Goal: Task Accomplishment & Management: Use online tool/utility

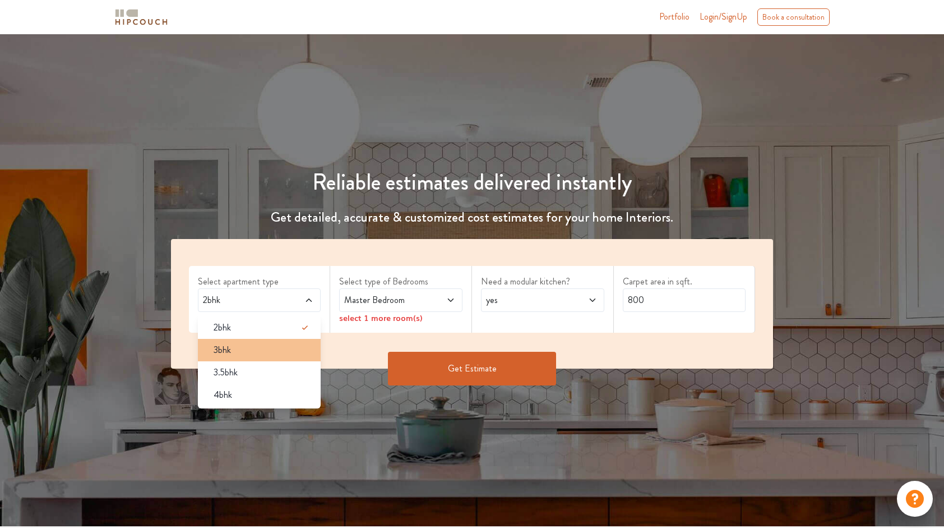
click at [240, 359] on li "3bhk" at bounding box center [259, 350] width 123 height 22
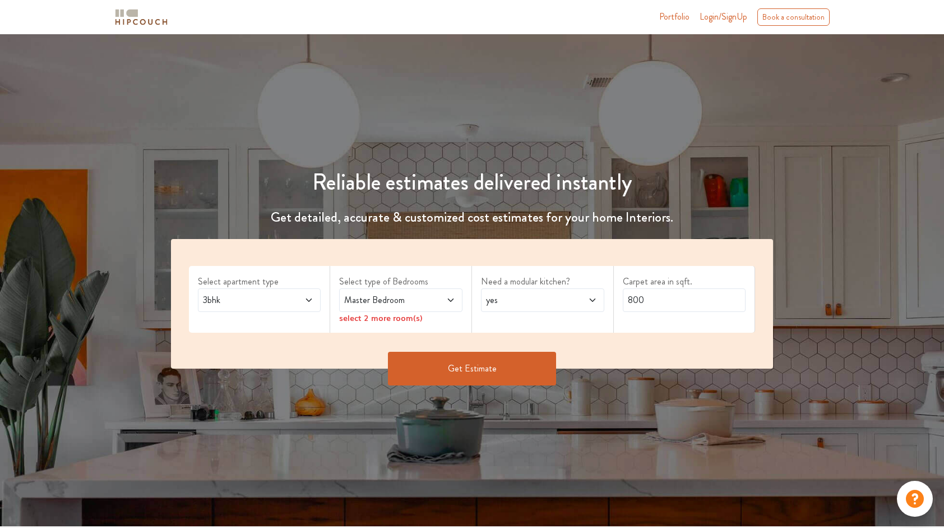
click at [422, 304] on span "Master Bedroom" at bounding box center [384, 299] width 85 height 13
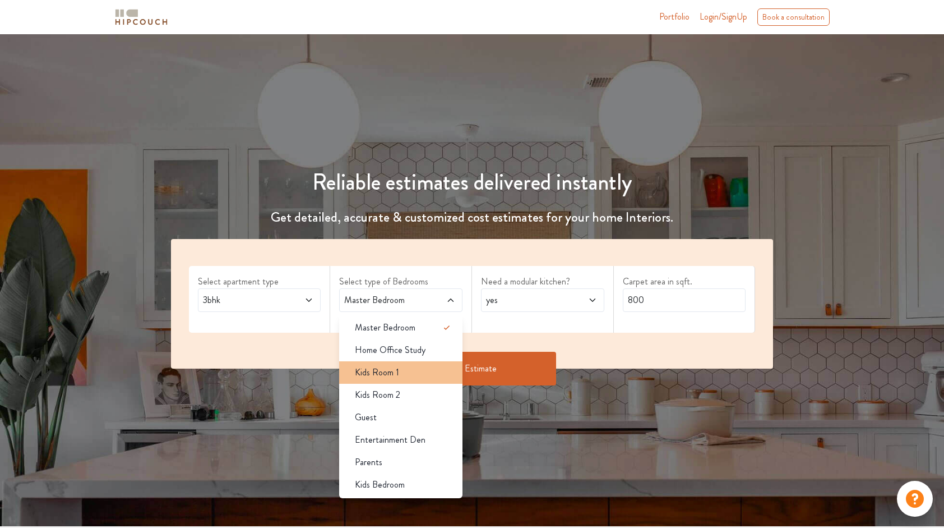
click at [404, 368] on div "Kids Room 1" at bounding box center [404, 372] width 117 height 13
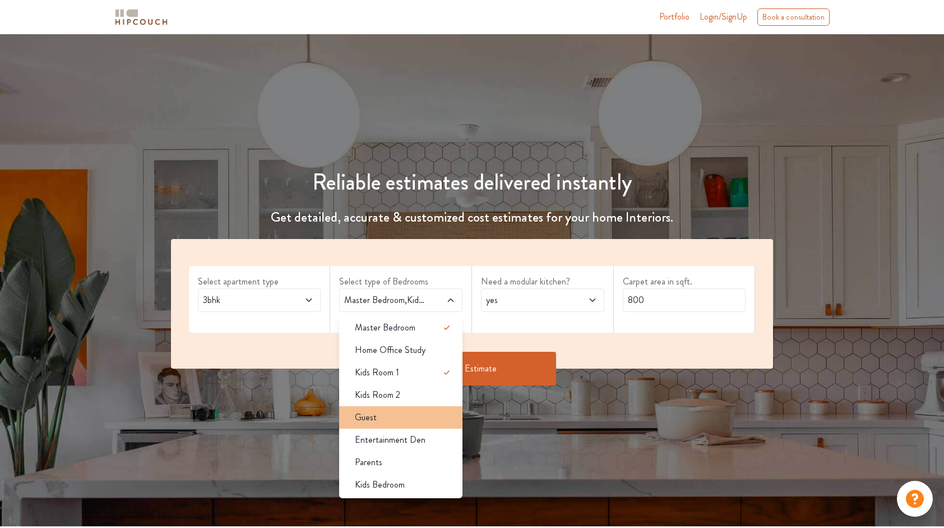
click at [400, 414] on div "Guest" at bounding box center [404, 416] width 117 height 13
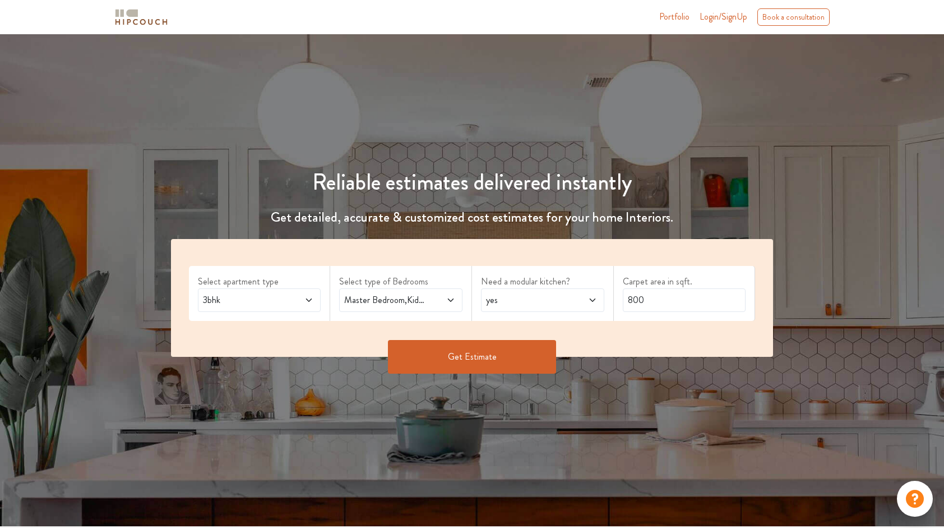
click at [524, 299] on span "yes" at bounding box center [526, 299] width 85 height 13
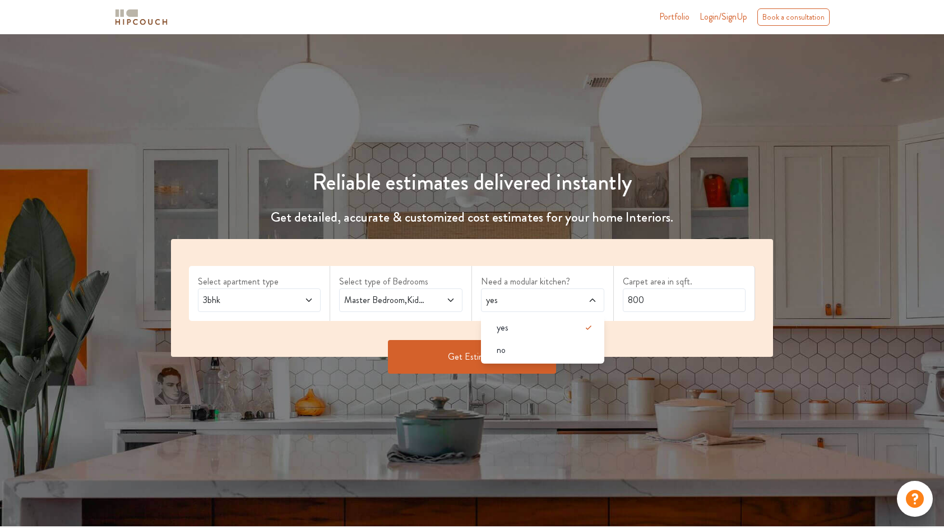
click at [524, 299] on span "yes" at bounding box center [526, 299] width 85 height 13
click at [650, 299] on input "800" at bounding box center [684, 300] width 123 height 24
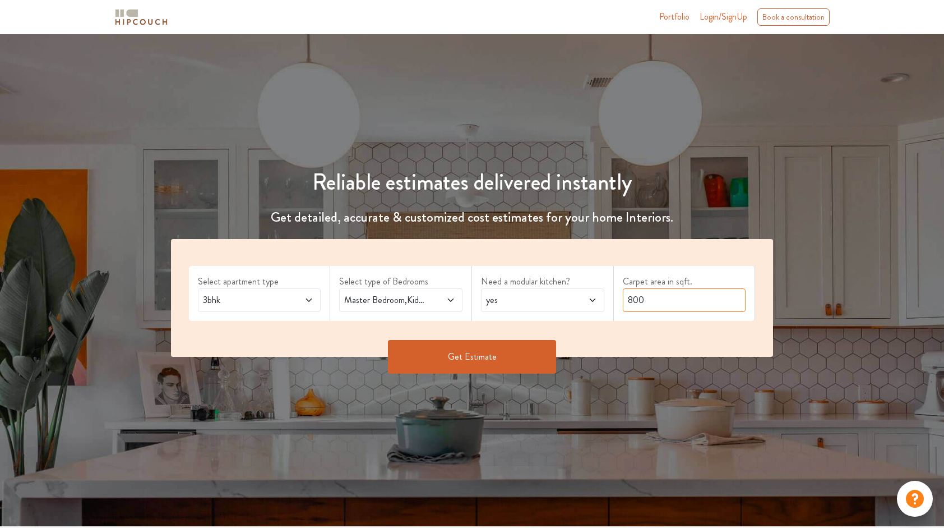
click at [650, 299] on input "800" at bounding box center [684, 300] width 123 height 24
type input "1050"
click at [475, 359] on button "Get Estimate" at bounding box center [472, 357] width 168 height 34
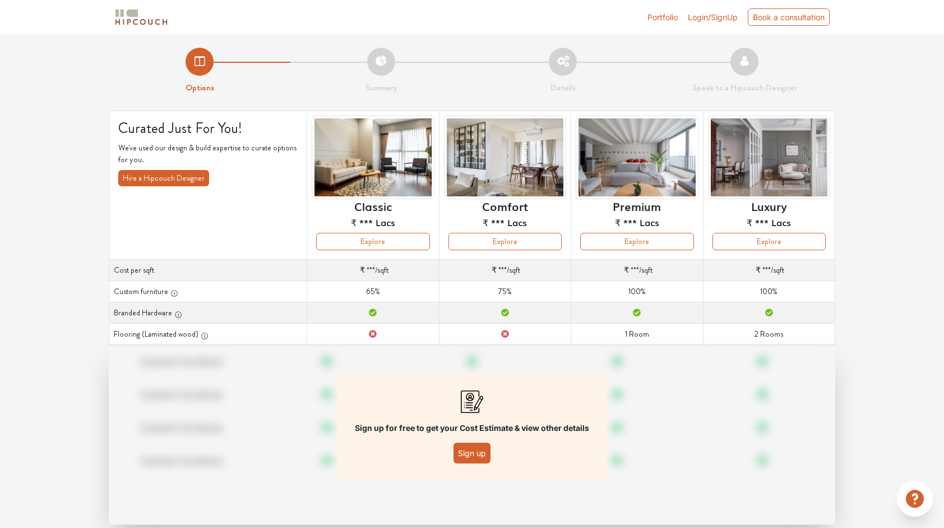
click at [470, 454] on button "Sign up" at bounding box center [472, 452] width 37 height 21
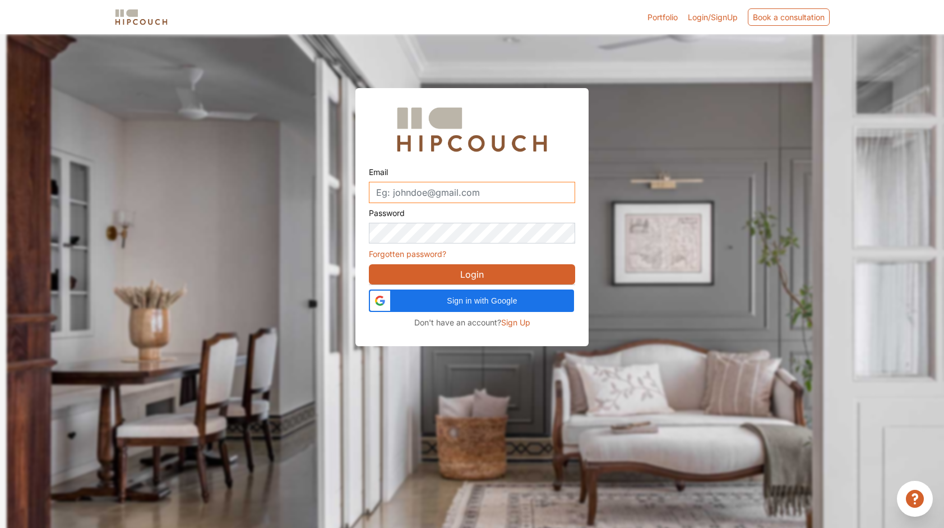
click at [456, 187] on input "Email" at bounding box center [472, 192] width 206 height 21
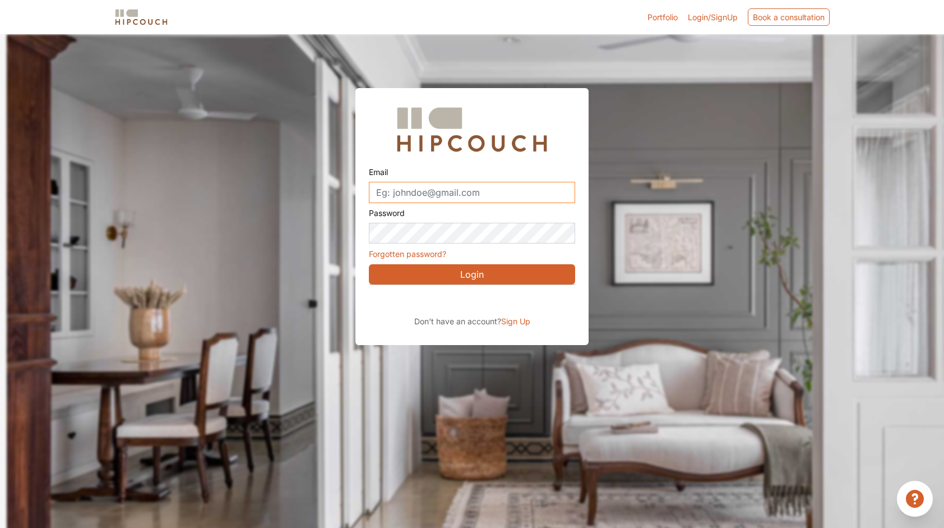
type input "shettyachinta99@gmail.com"
click at [506, 320] on span "Sign Up" at bounding box center [515, 321] width 29 height 10
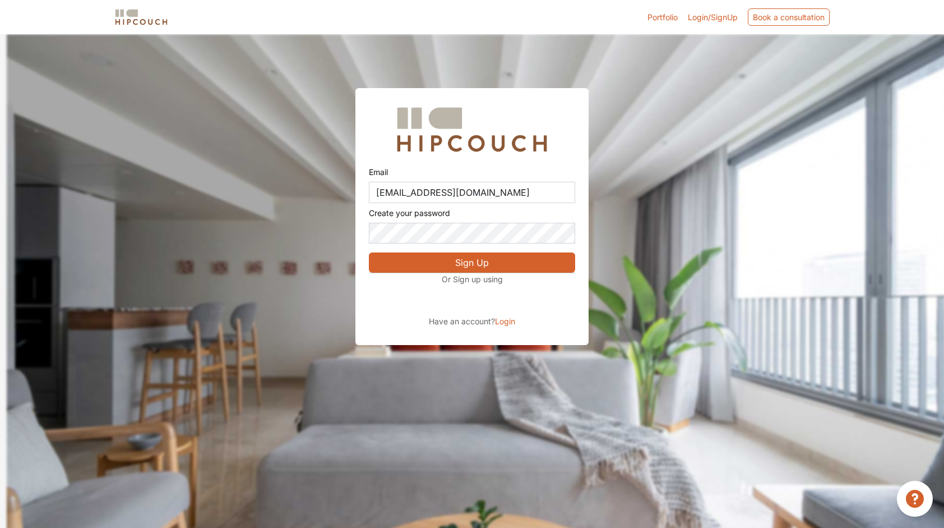
click at [407, 219] on label "Create your password" at bounding box center [409, 213] width 81 height 20
click at [441, 260] on button "Sign Up" at bounding box center [472, 262] width 206 height 20
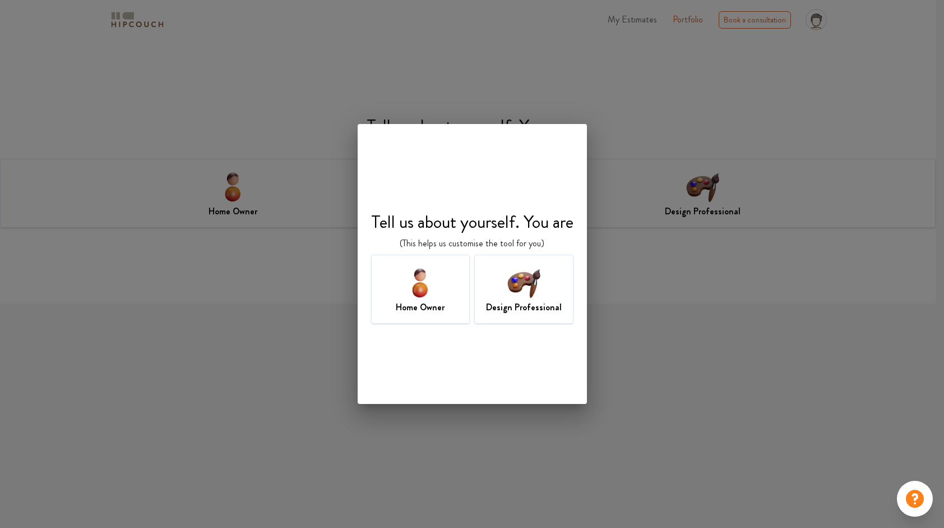
click at [506, 277] on img at bounding box center [524, 282] width 36 height 36
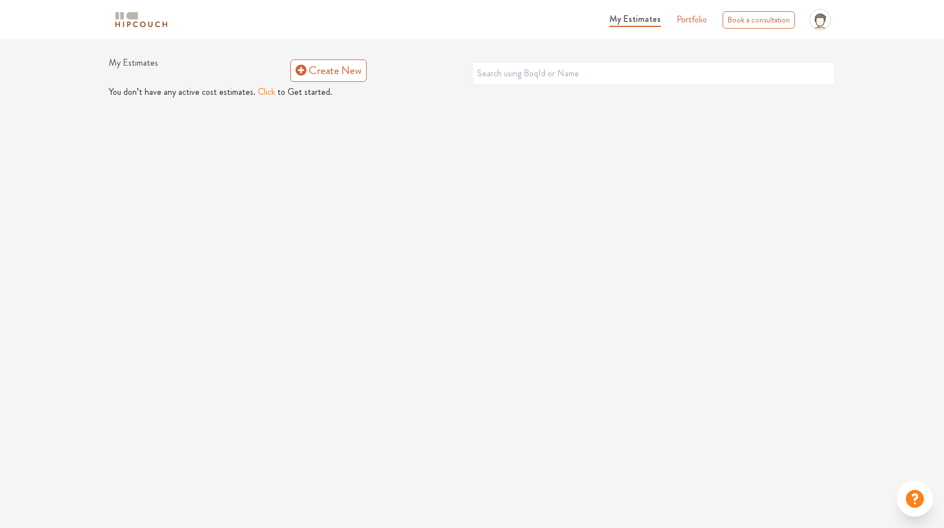
click at [268, 92] on button "Click" at bounding box center [266, 91] width 17 height 13
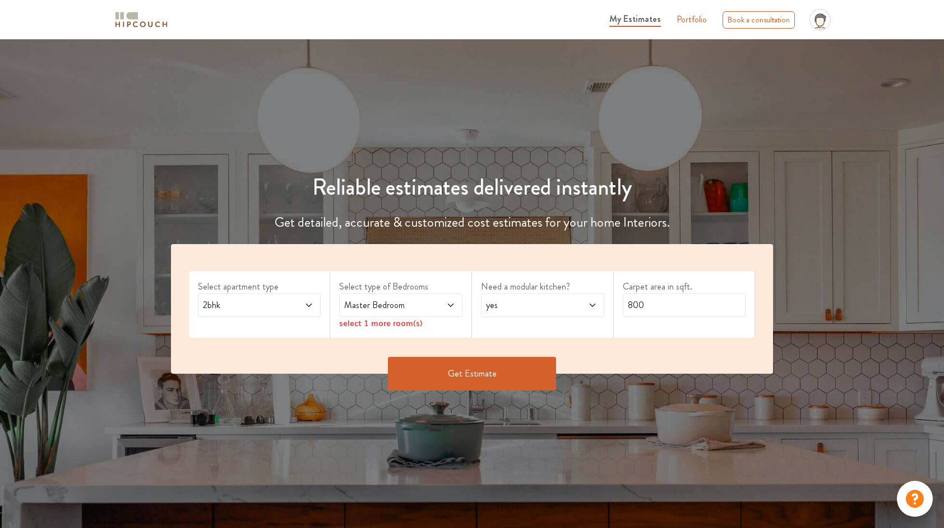
click at [260, 303] on span "2bhk" at bounding box center [243, 304] width 85 height 13
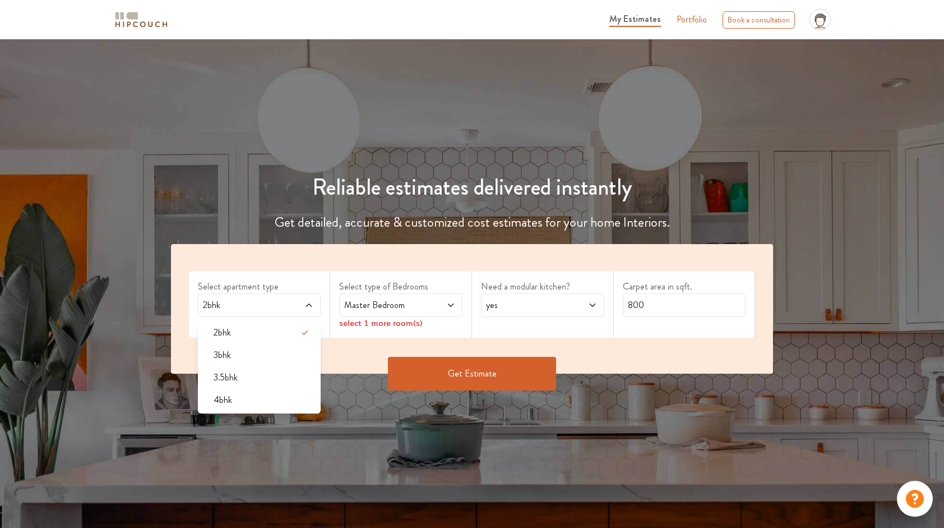
drag, startPoint x: 249, startPoint y: 346, endPoint x: 288, endPoint y: 338, distance: 40.1
click at [249, 346] on li "3bhk" at bounding box center [259, 355] width 123 height 22
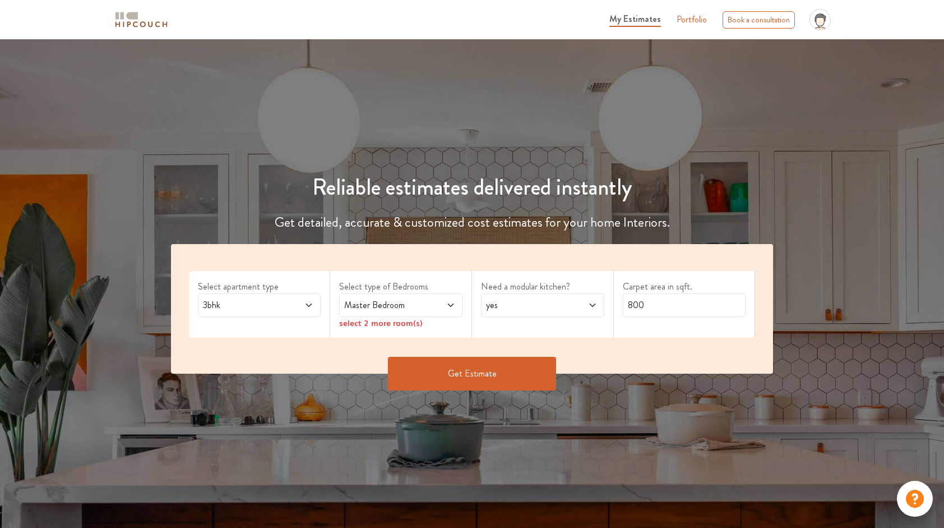
click at [358, 303] on span "Master Bedroom" at bounding box center [384, 304] width 85 height 13
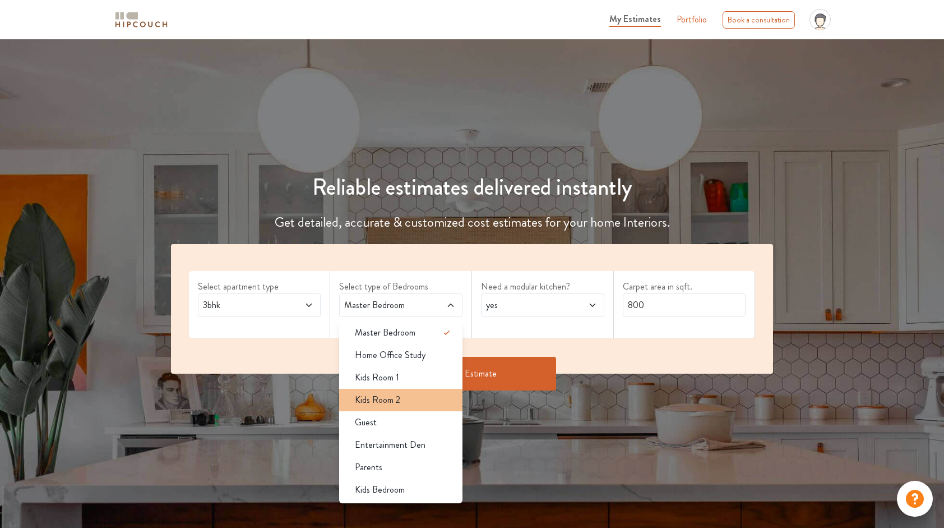
drag, startPoint x: 376, startPoint y: 376, endPoint x: 373, endPoint y: 388, distance: 13.2
click at [376, 376] on span "Kids Room 1" at bounding box center [377, 377] width 44 height 13
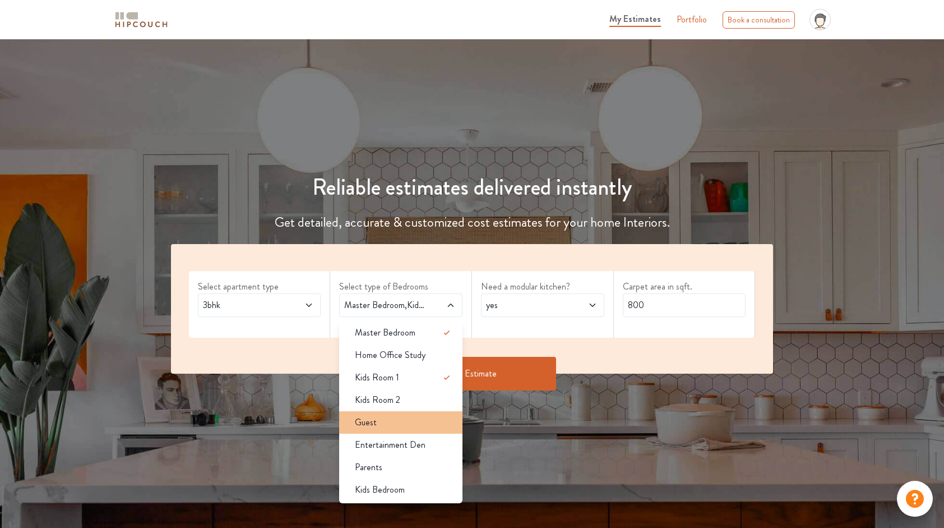
click at [373, 426] on span "Guest" at bounding box center [366, 421] width 22 height 13
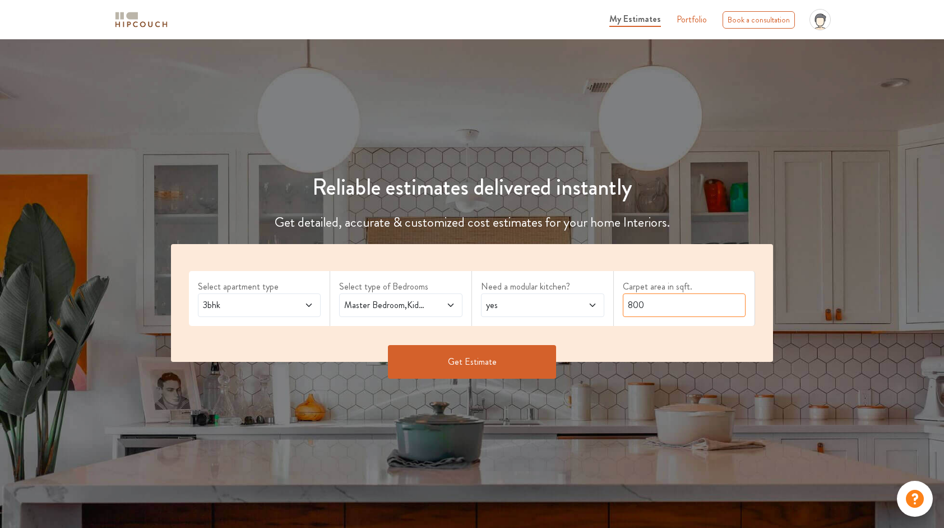
click at [667, 303] on input "800" at bounding box center [684, 305] width 123 height 24
type input "1050"
click at [475, 373] on button "Get Estimate" at bounding box center [472, 362] width 168 height 34
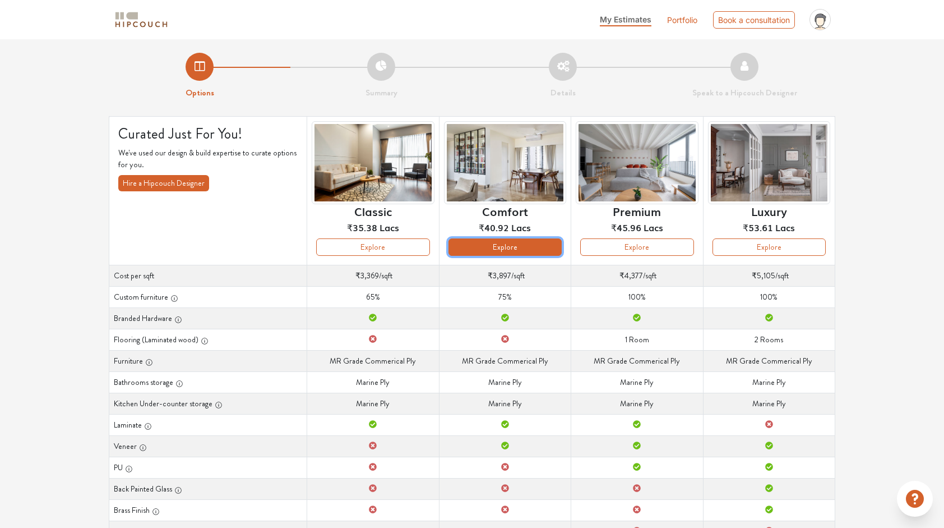
click at [494, 242] on button "Explore" at bounding box center [504, 246] width 113 height 17
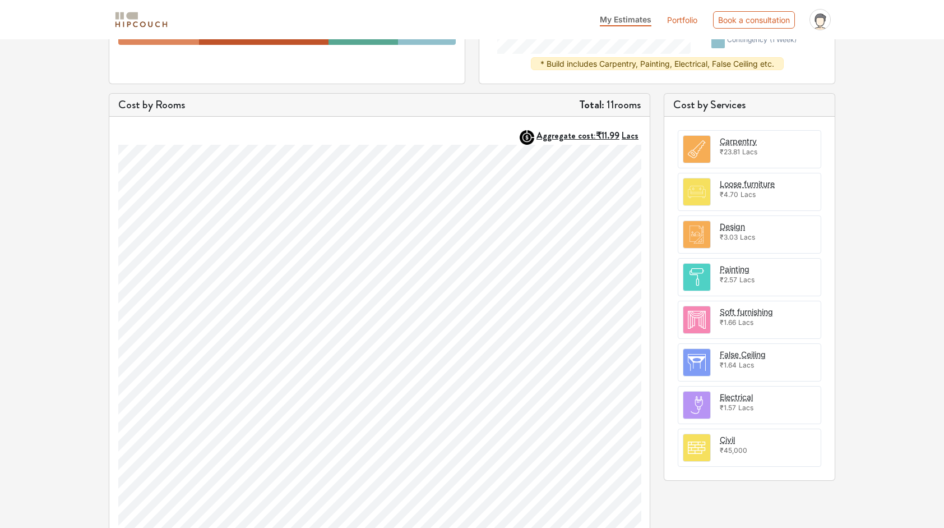
scroll to position [302, 0]
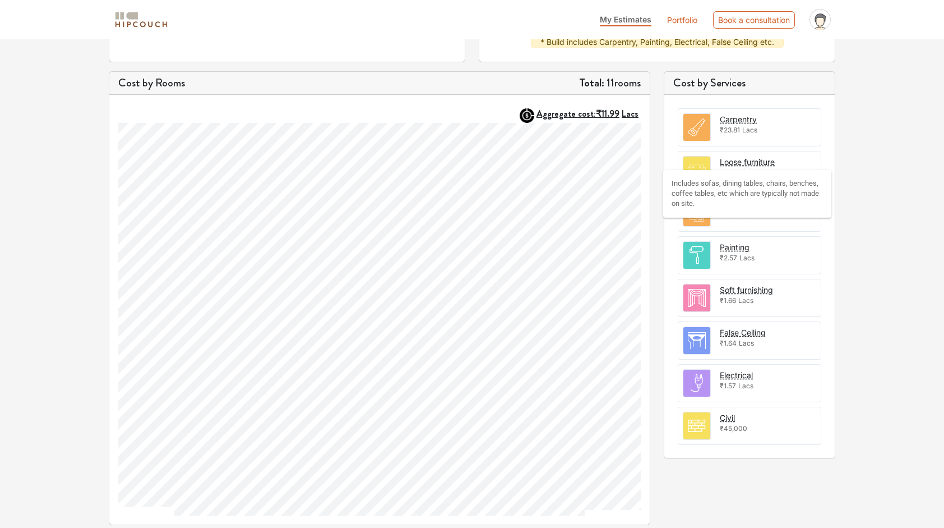
click at [731, 156] on div "Loose furniture" at bounding box center [747, 162] width 55 height 12
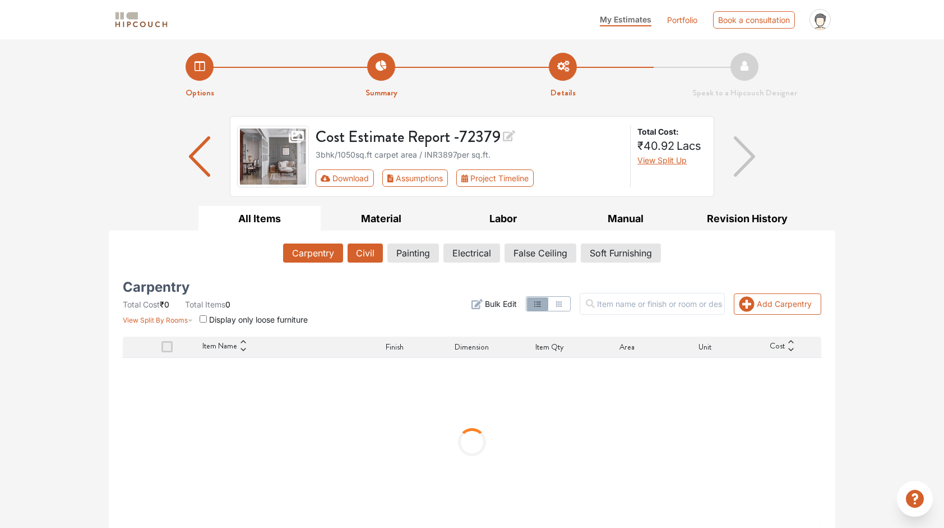
click at [350, 247] on button "Civil" at bounding box center [365, 252] width 35 height 19
